Goal: Task Accomplishment & Management: Manage account settings

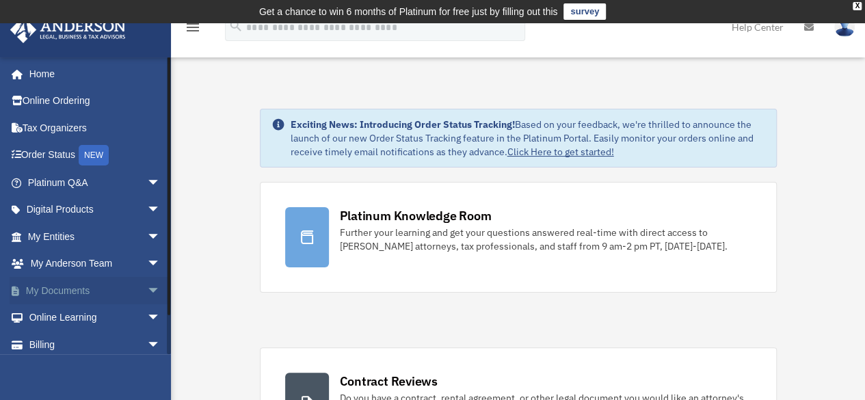
click at [47, 284] on link "My Documents arrow_drop_down" at bounding box center [96, 290] width 172 height 27
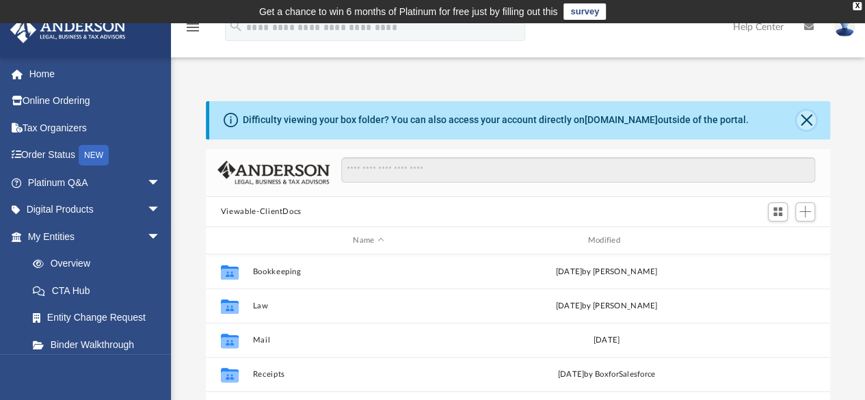
scroll to position [300, 614]
click at [801, 124] on button "Close" at bounding box center [805, 120] width 19 height 19
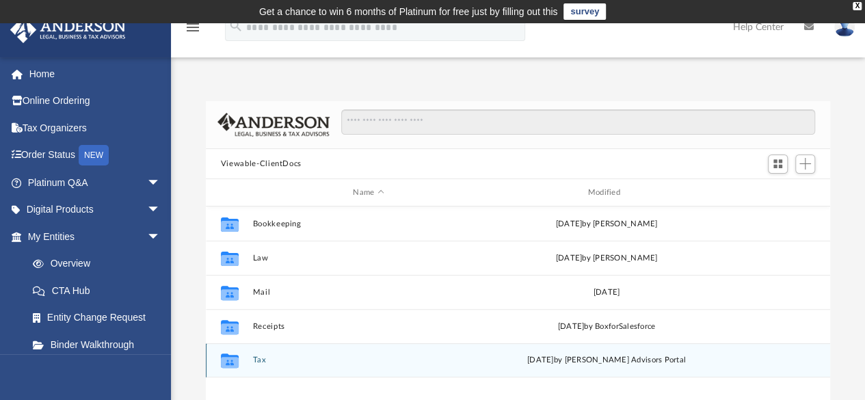
click at [532, 360] on div "Wed Aug 20 2025 by Anderson Advisors Portal" at bounding box center [606, 360] width 232 height 12
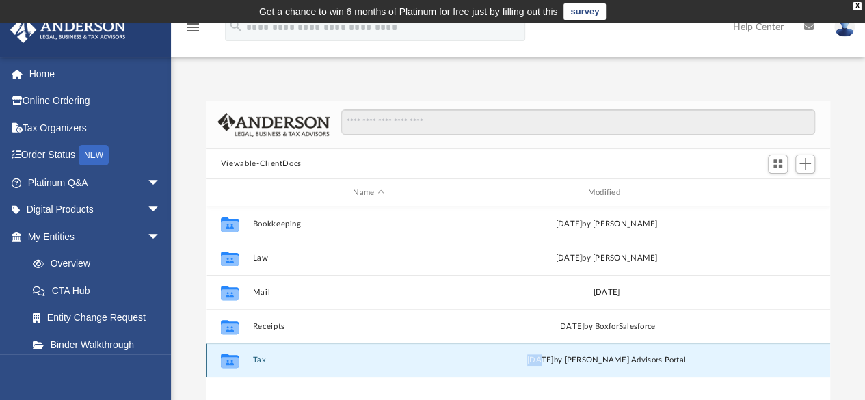
click at [532, 360] on div "Wed Aug 20 2025 by Anderson Advisors Portal" at bounding box center [606, 360] width 232 height 12
click at [258, 358] on button "Tax" at bounding box center [368, 360] width 232 height 9
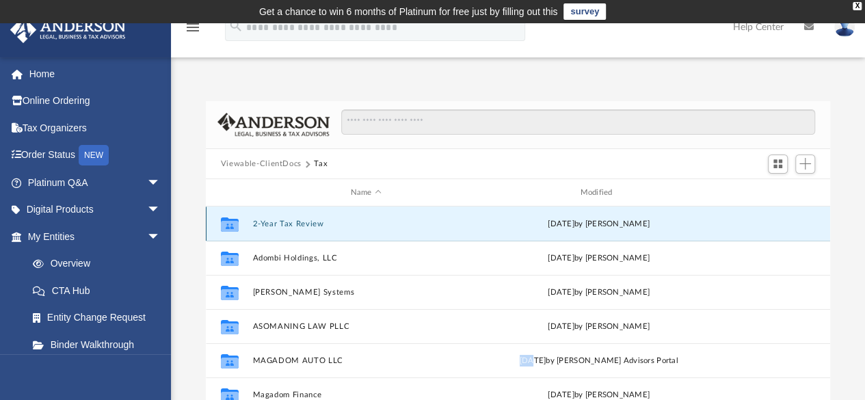
click at [284, 220] on button "2-Year Tax Review" at bounding box center [365, 223] width 227 height 9
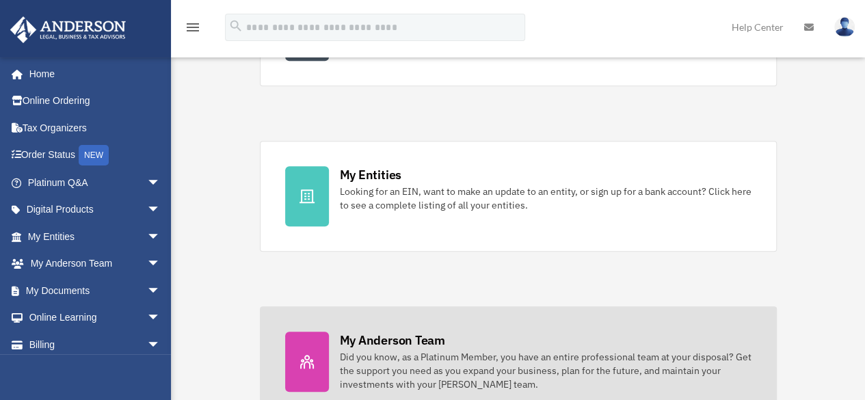
scroll to position [373, 0]
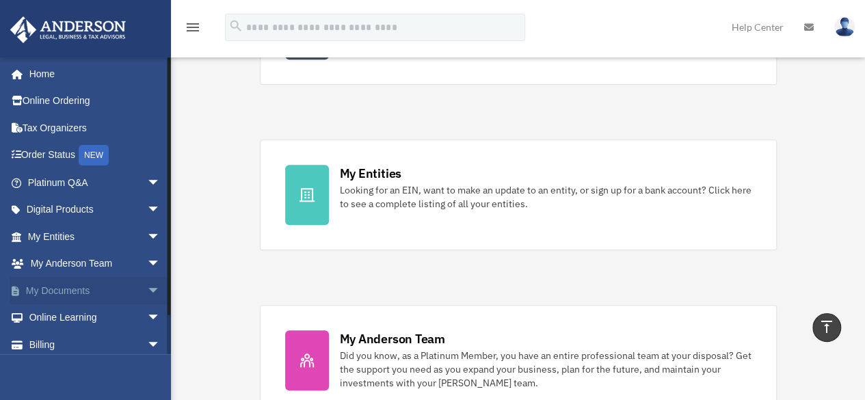
click at [57, 295] on link "My Documents arrow_drop_down" at bounding box center [96, 290] width 172 height 27
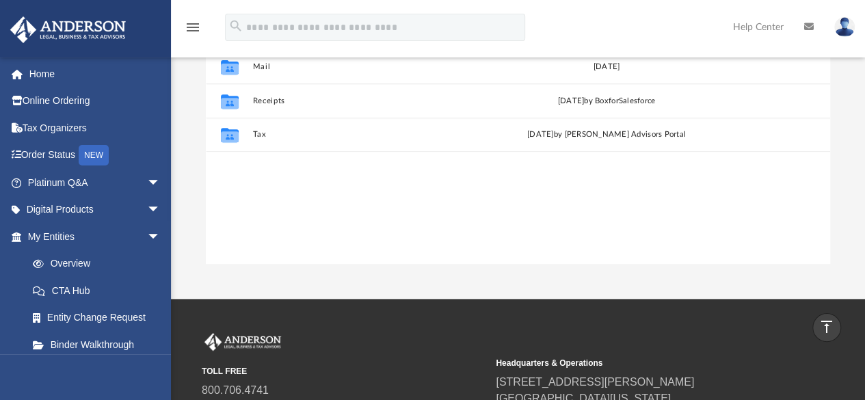
scroll to position [268, 0]
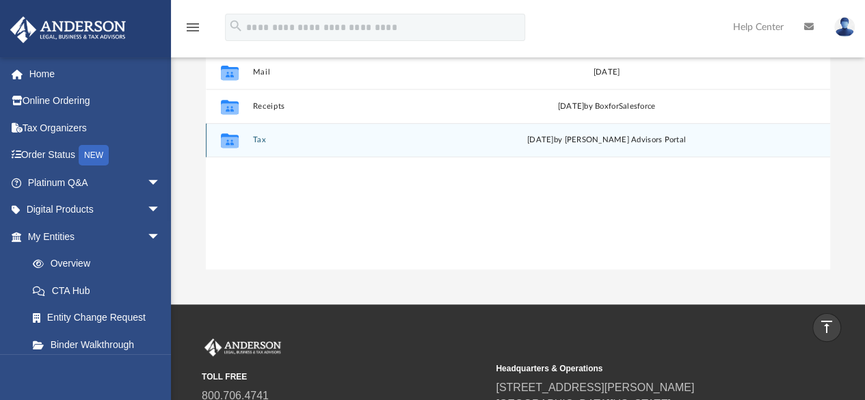
click at [314, 151] on div "Collaborated Folder Tax [DATE] by [PERSON_NAME] Advisors Portal" at bounding box center [518, 140] width 624 height 34
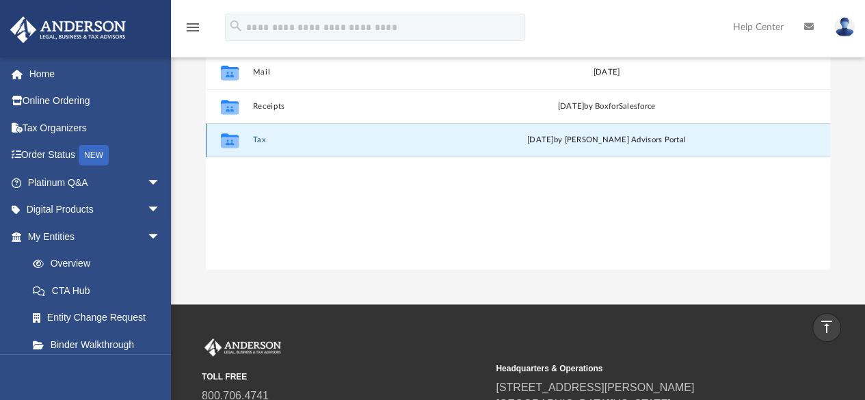
click at [314, 151] on div "Collaborated Folder Tax [DATE] by [PERSON_NAME] Advisors Portal" at bounding box center [518, 140] width 624 height 34
click at [260, 139] on button "Tax" at bounding box center [368, 140] width 232 height 9
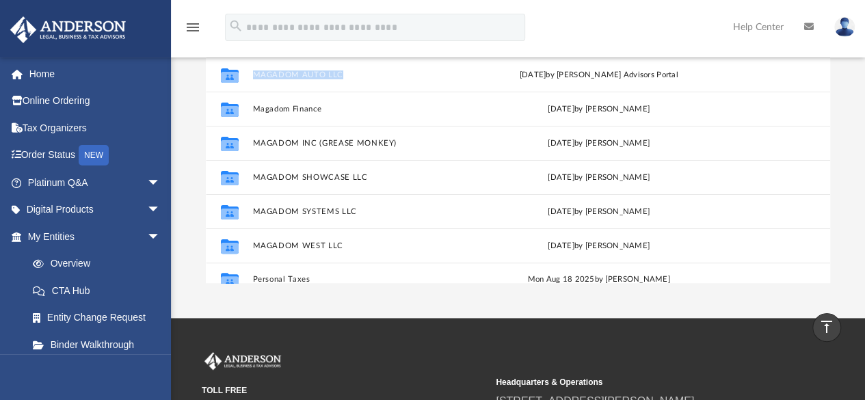
scroll to position [92, 0]
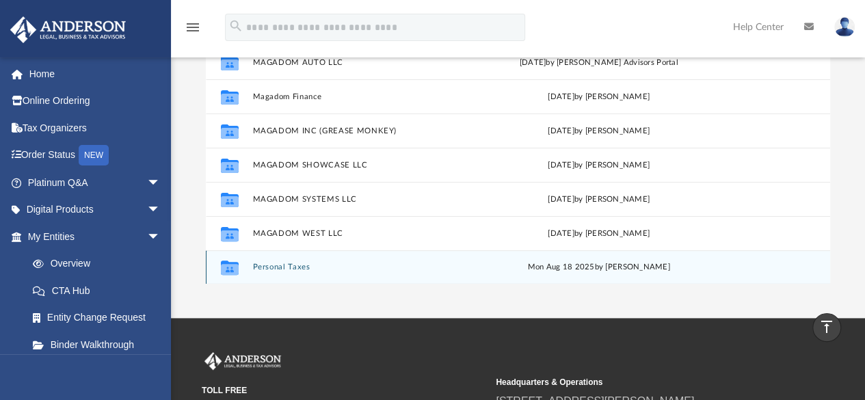
click at [351, 271] on div "Collaborated Folder Personal Taxes [DATE] by [PERSON_NAME]" at bounding box center [518, 267] width 624 height 34
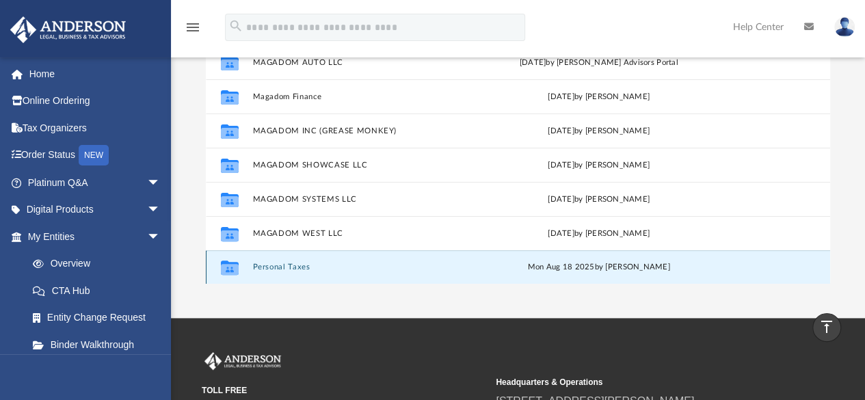
click at [351, 271] on div "Collaborated Folder Personal Taxes [DATE] by [PERSON_NAME]" at bounding box center [518, 267] width 624 height 34
click at [262, 268] on button "Personal Taxes" at bounding box center [365, 267] width 227 height 9
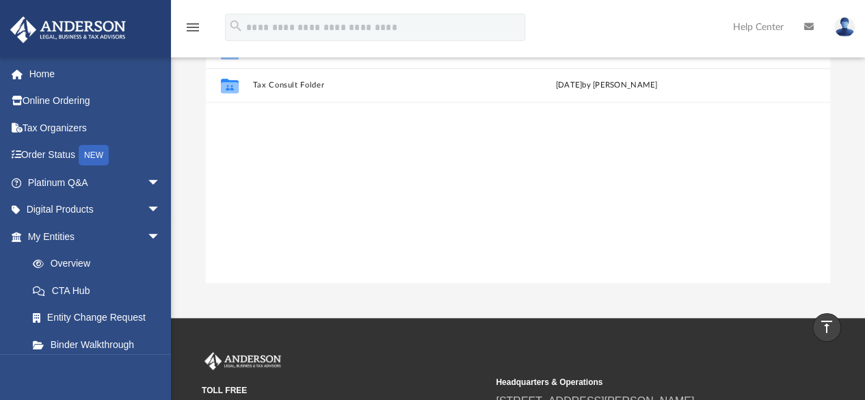
scroll to position [0, 0]
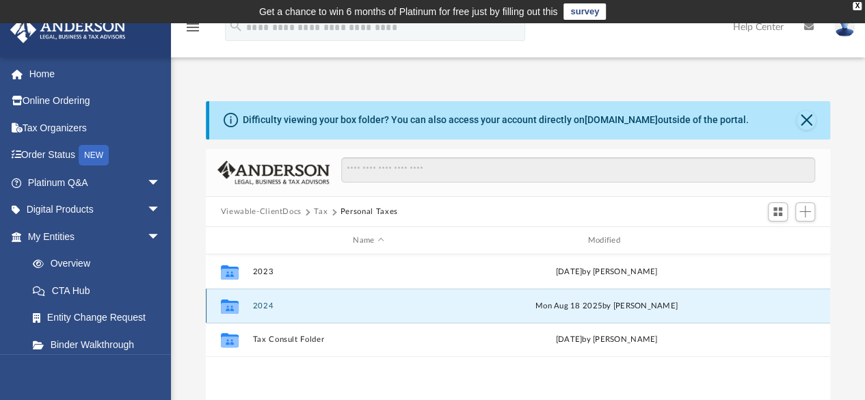
click at [258, 304] on button "2024" at bounding box center [368, 305] width 232 height 9
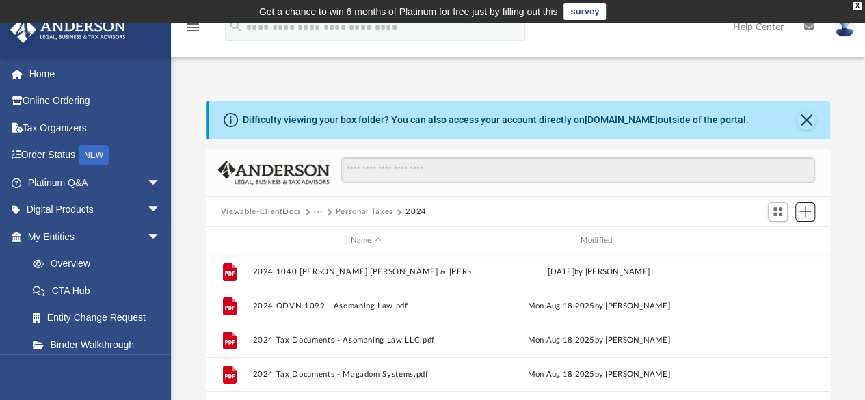
click at [810, 214] on span "Add" at bounding box center [805, 212] width 12 height 12
click at [782, 241] on li "Upload" at bounding box center [786, 239] width 44 height 14
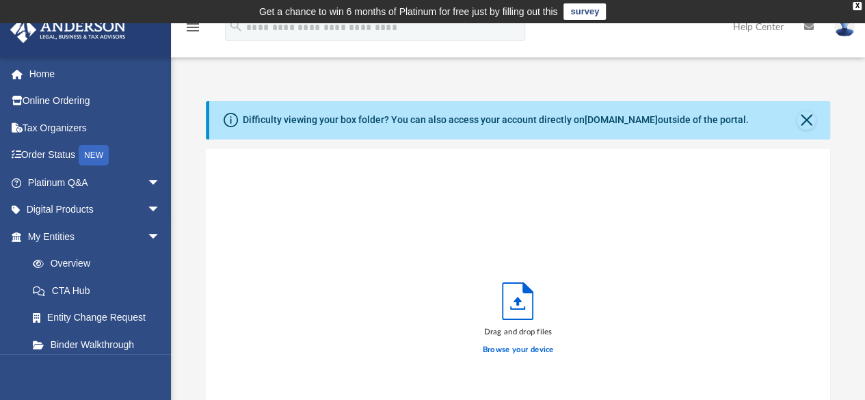
scroll to position [336, 614]
click at [507, 349] on label "Browse your device" at bounding box center [518, 350] width 71 height 12
click at [0, 0] on input "Browse your device" at bounding box center [0, 0] width 0 height 0
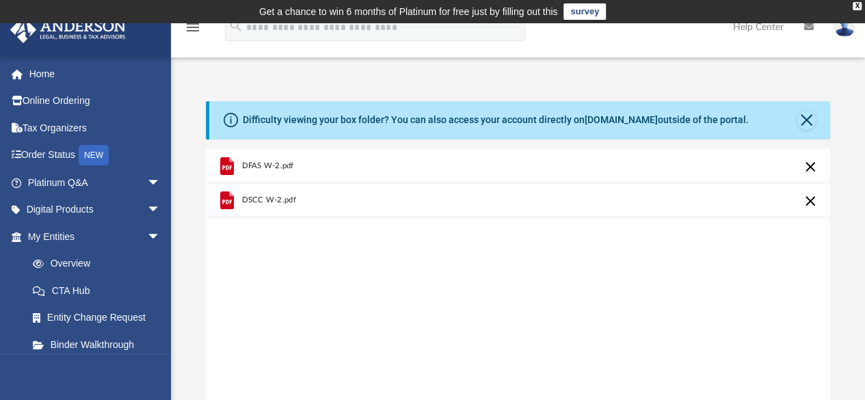
scroll to position [350, 0]
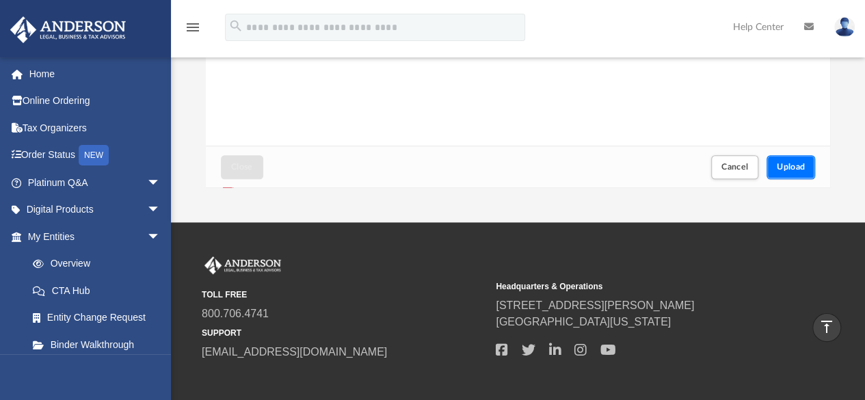
click at [777, 161] on button "Upload" at bounding box center [790, 167] width 49 height 24
